Goal: Task Accomplishment & Management: Manage account settings

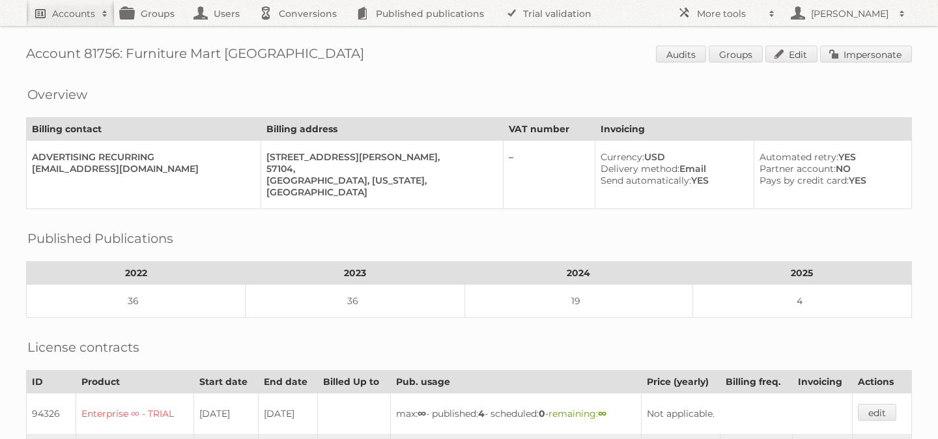
click at [63, 11] on h2 "Accounts" at bounding box center [73, 13] width 43 height 13
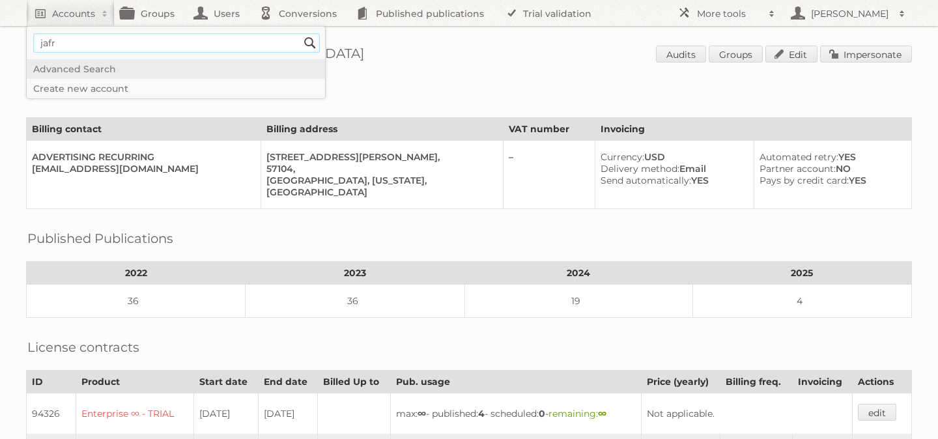
type input"] "jafra"
click at [300, 33] on input "Search" at bounding box center [310, 43] width 20 height 20
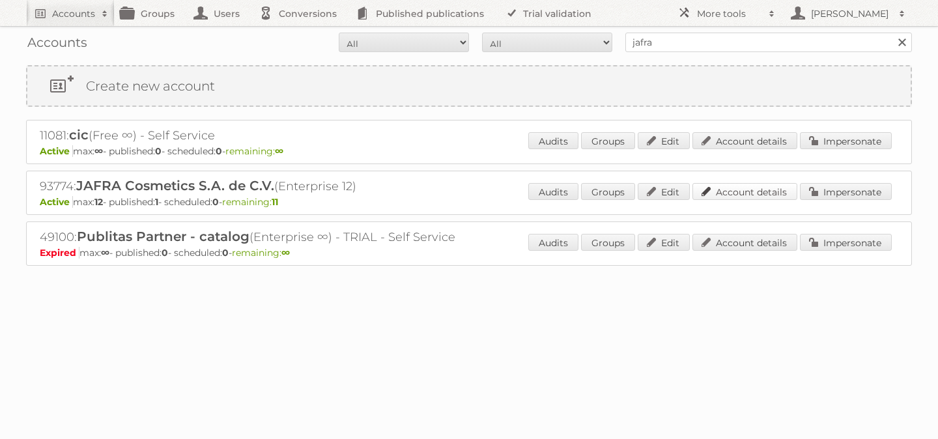
click at [742, 186] on link "Account details" at bounding box center [745, 191] width 105 height 17
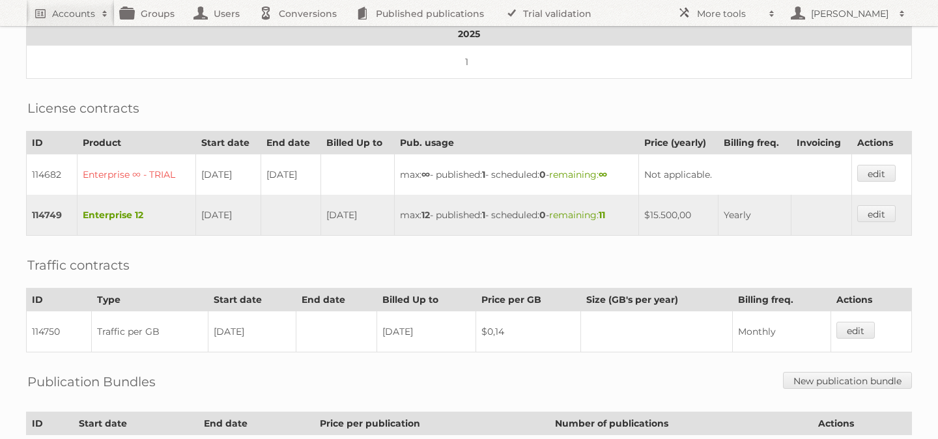
scroll to position [248, 0]
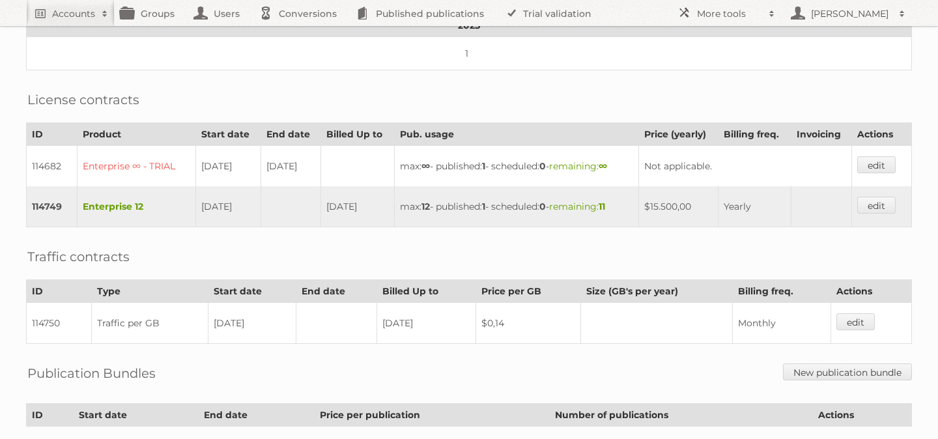
drag, startPoint x: 438, startPoint y: 316, endPoint x: 394, endPoint y: 315, distance: 44.3
click at [394, 315] on td "2025-10-07" at bounding box center [426, 323] width 99 height 41
click at [422, 316] on td "2025-10-07" at bounding box center [426, 323] width 99 height 41
drag, startPoint x: 439, startPoint y: 315, endPoint x: 413, endPoint y: 312, distance: 25.5
click at [413, 312] on td "2025-10-07" at bounding box center [426, 323] width 99 height 41
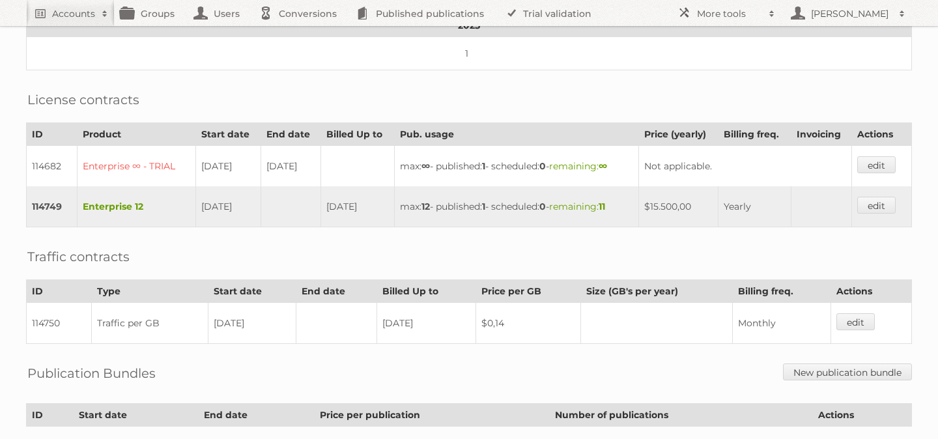
click at [375, 240] on div "Traffic contracts" at bounding box center [469, 246] width 886 height 13
click at [858, 313] on link "edit" at bounding box center [856, 321] width 38 height 17
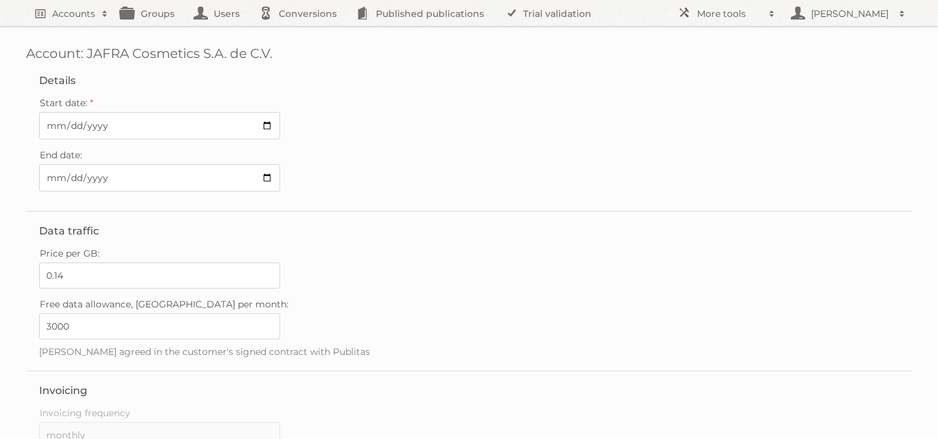
scroll to position [45, 0]
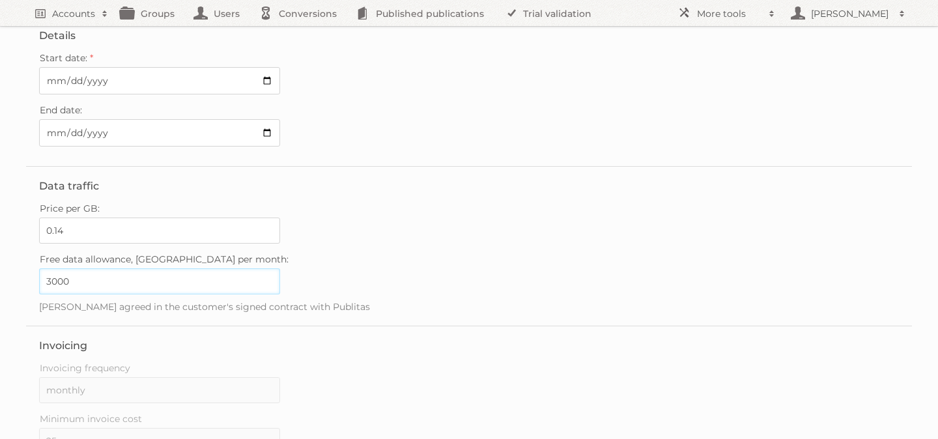
drag, startPoint x: 81, startPoint y: 278, endPoint x: 22, endPoint y: 278, distance: 58.7
click at [22, 278] on div "Account: JAFRA Cosmetics S.A. de C.V. Details Start date: 2025-09-08 End date: …" at bounding box center [469, 320] width 938 height 731
click at [448, 215] on div "Price per GB: 0.14" at bounding box center [469, 221] width 860 height 44
click at [357, 192] on fieldset "Data traffic Price per GB: 0.14 Free data allowance, GB per month: 3000 Amount …" at bounding box center [469, 246] width 886 height 160
